Goal: Register for event/course

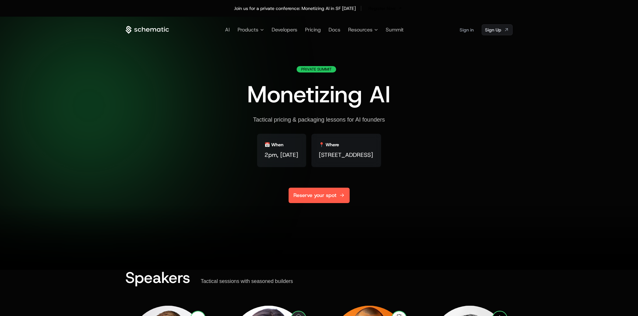
click at [314, 194] on link "Reserve your spot" at bounding box center [318, 195] width 61 height 15
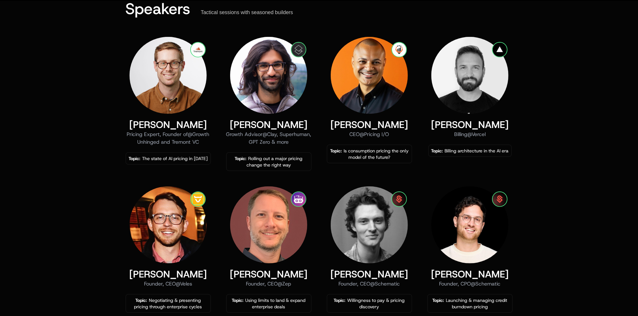
scroll to position [256, 0]
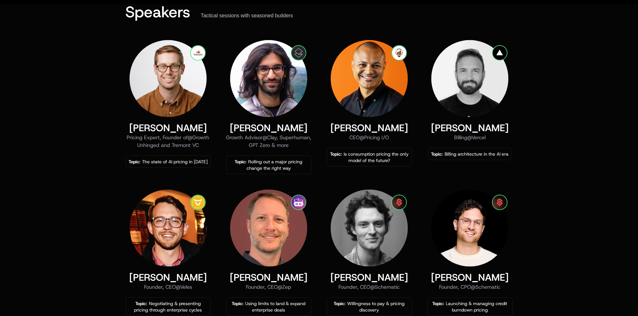
scroll to position [264, 0]
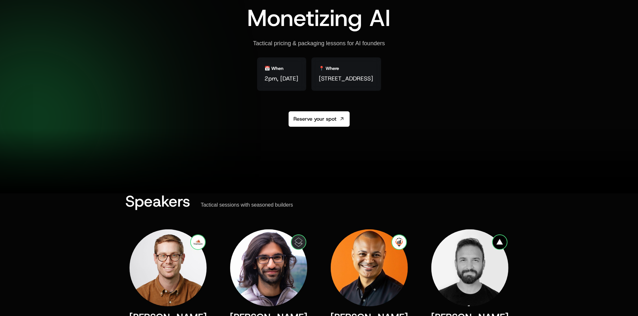
scroll to position [164, 0]
